Goal: Find specific page/section: Find specific page/section

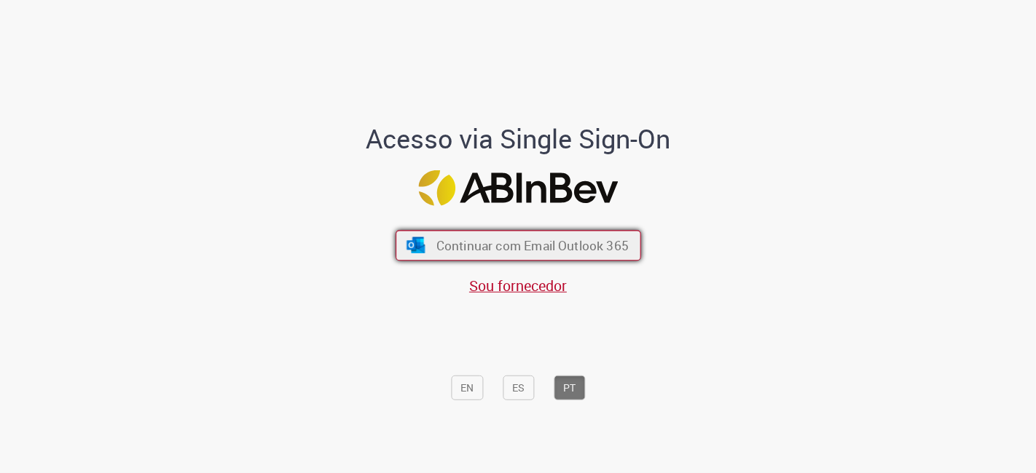
click at [498, 248] on span "Continuar com Email Outlook 365" at bounding box center [532, 245] width 192 height 17
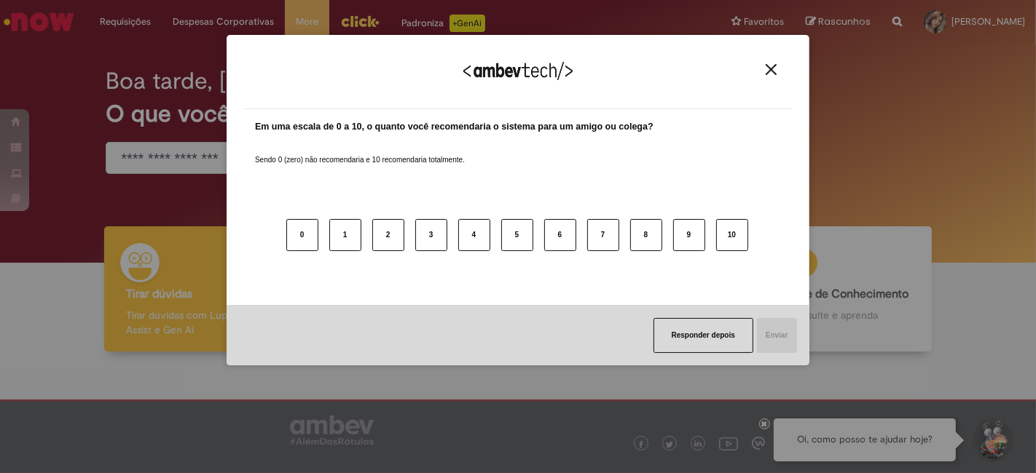
drag, startPoint x: 776, startPoint y: 67, endPoint x: 662, endPoint y: 143, distance: 136.6
click at [776, 67] on img "Close" at bounding box center [770, 69] width 11 height 11
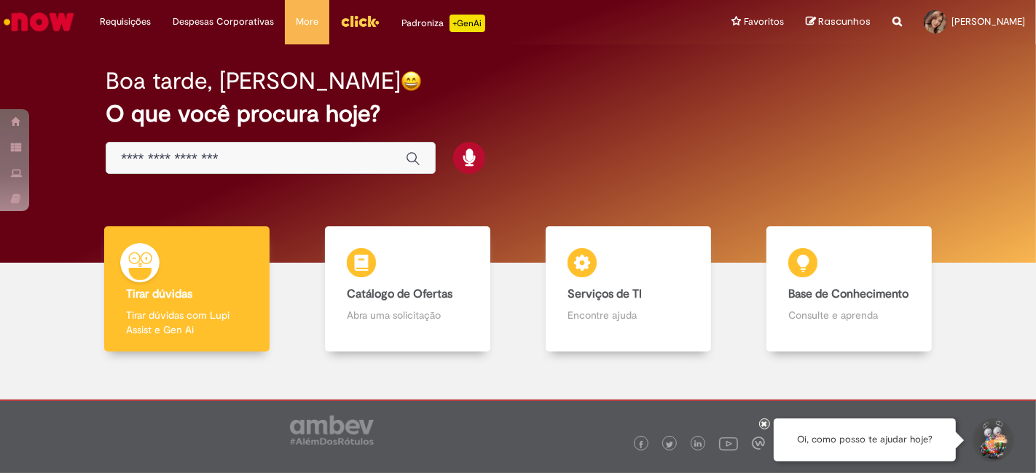
click at [530, 296] on link "Serviços de TI Serviços de TI Encontre ajuda" at bounding box center [628, 290] width 221 height 126
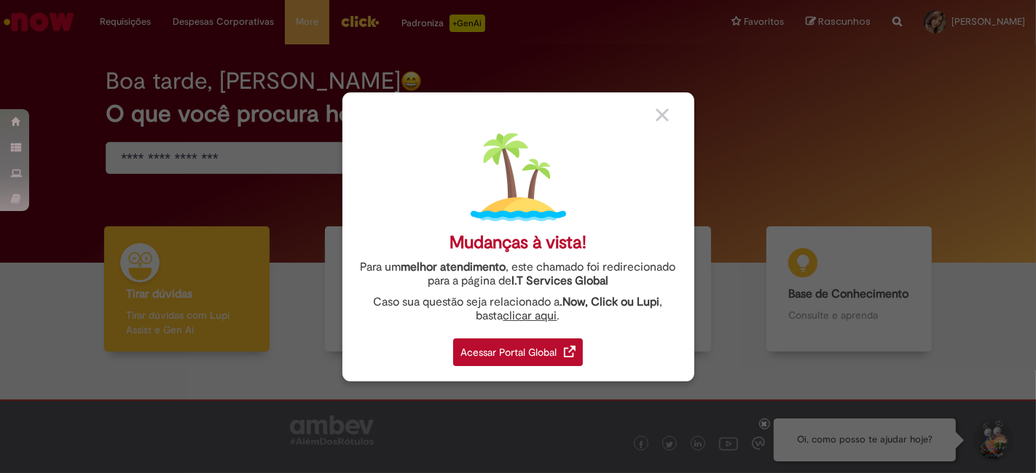
click at [599, 281] on link "I.T Services Global" at bounding box center [559, 277] width 97 height 23
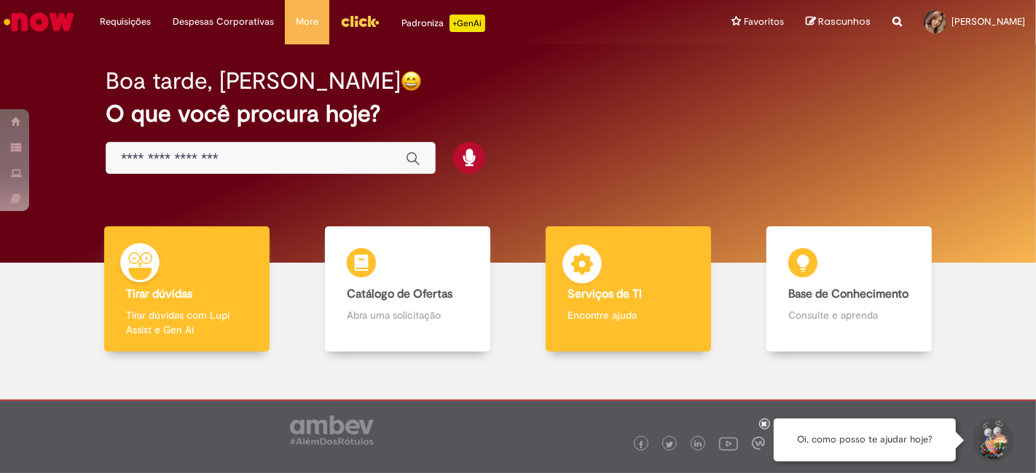
click at [577, 304] on div "Serviços de TI Serviços de TI Encontre ajuda" at bounding box center [629, 290] width 166 height 126
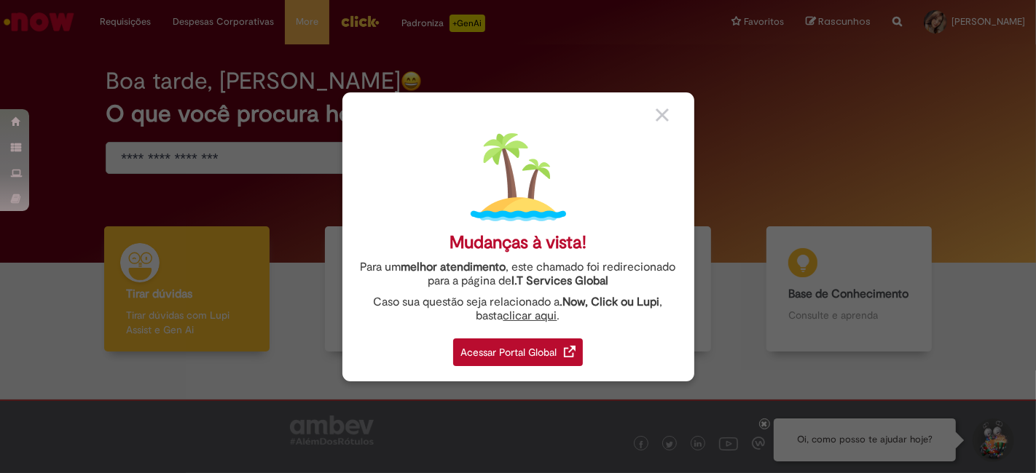
click at [484, 355] on div "Acessar Portal Global" at bounding box center [518, 353] width 130 height 28
